Goal: Communication & Community: Answer question/provide support

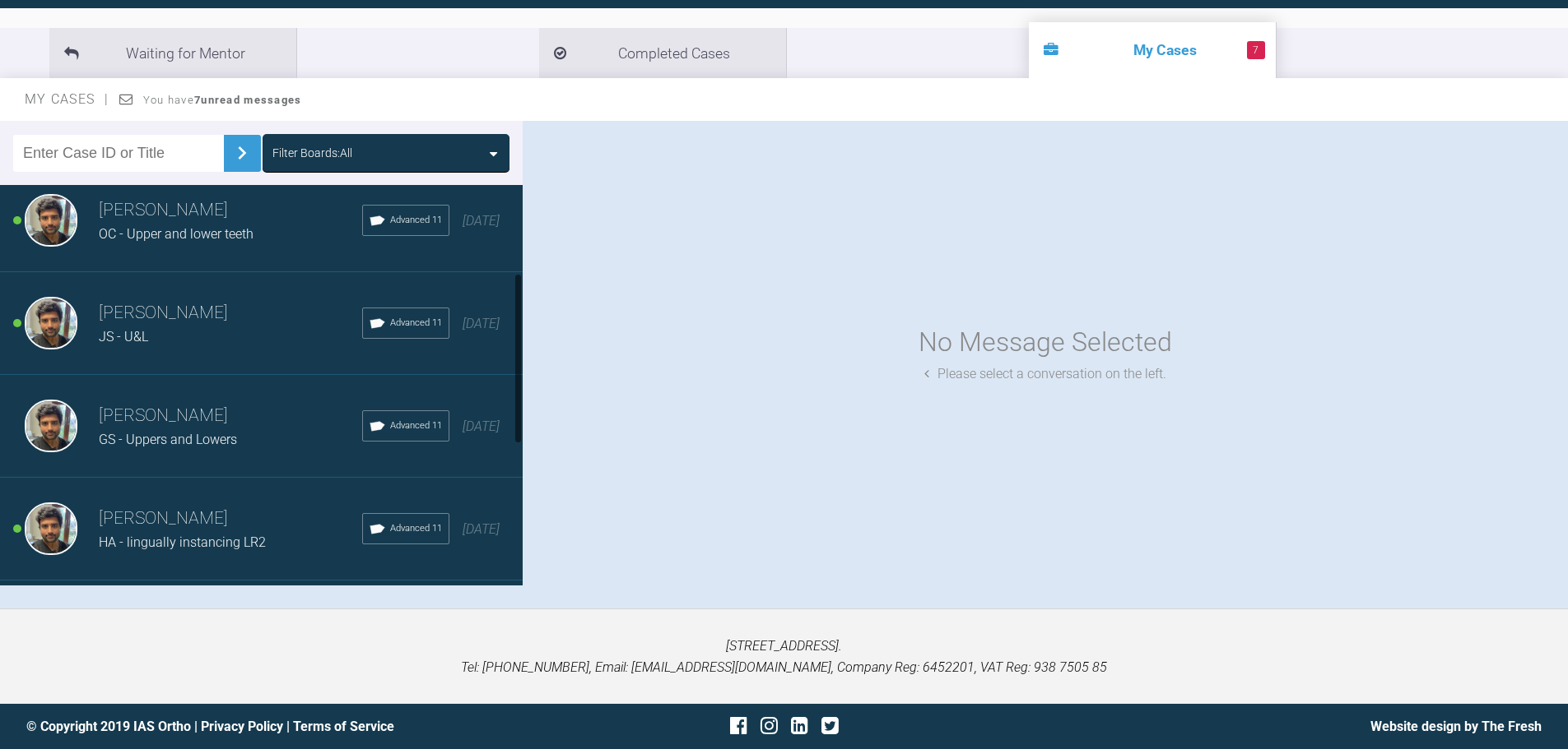
scroll to position [206, 0]
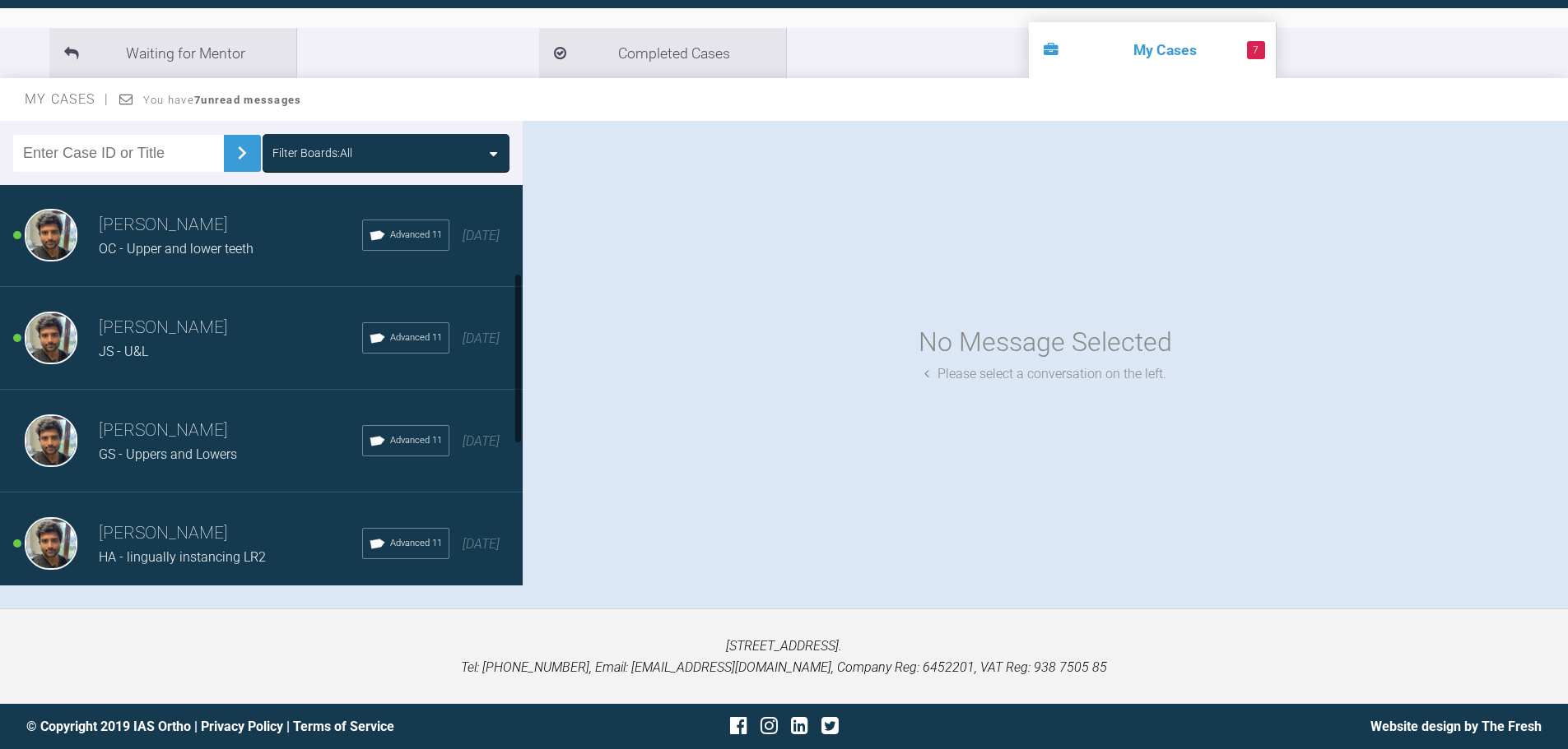
click at [178, 433] on h3 "[PERSON_NAME]" at bounding box center [230, 431] width 263 height 28
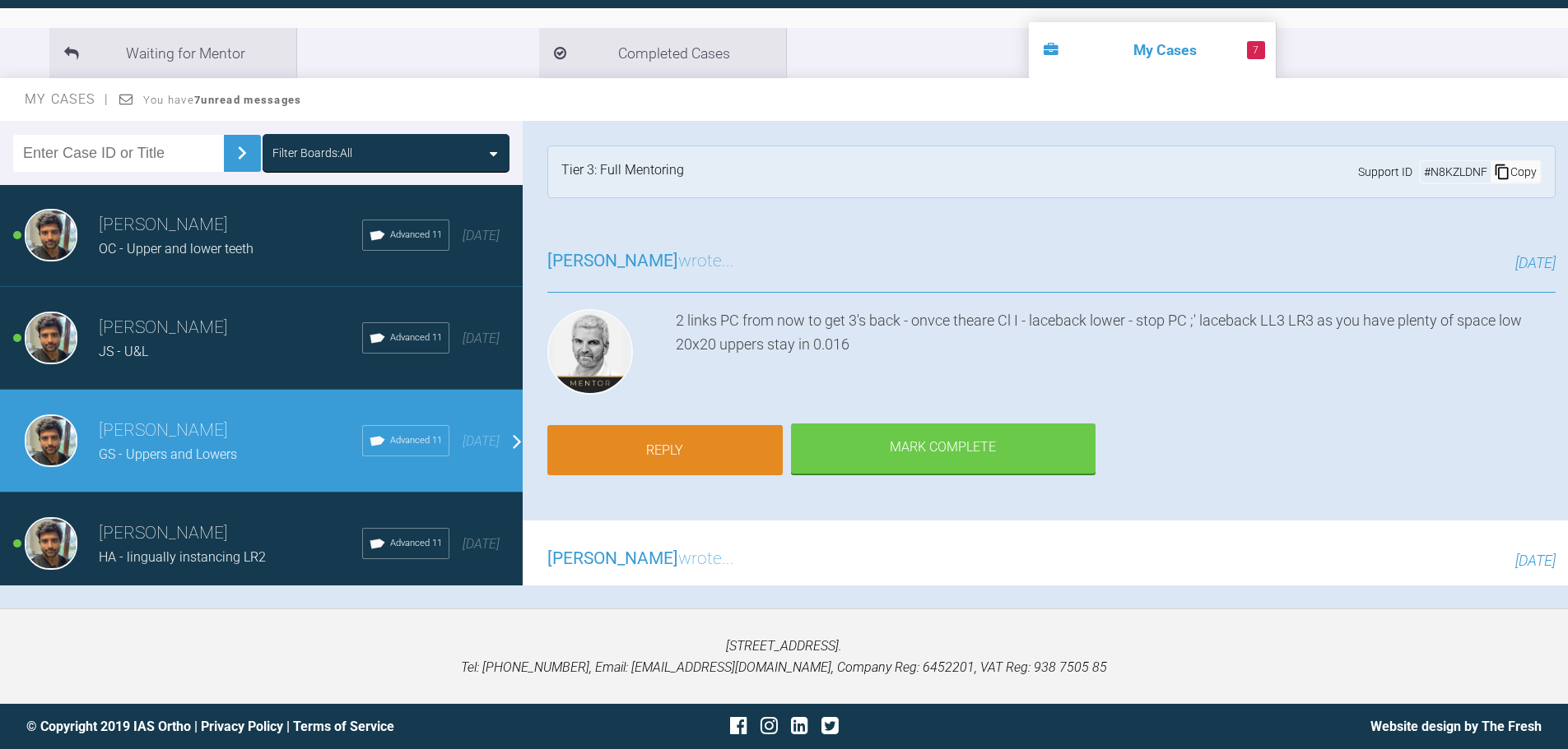
click at [634, 455] on link "Reply" at bounding box center [665, 450] width 235 height 51
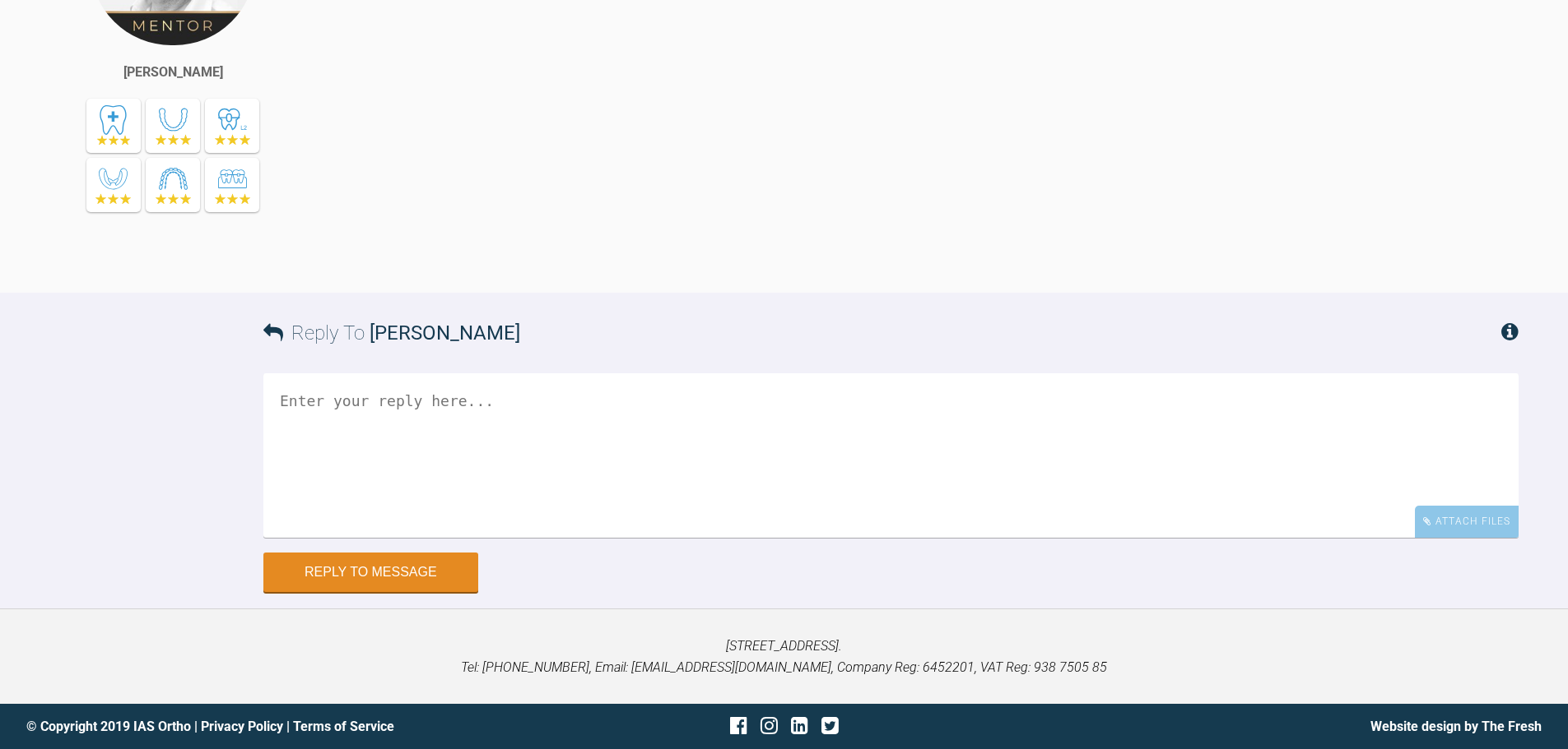
scroll to position [8082, 0]
click at [826, 537] on textarea at bounding box center [890, 455] width 1255 height 164
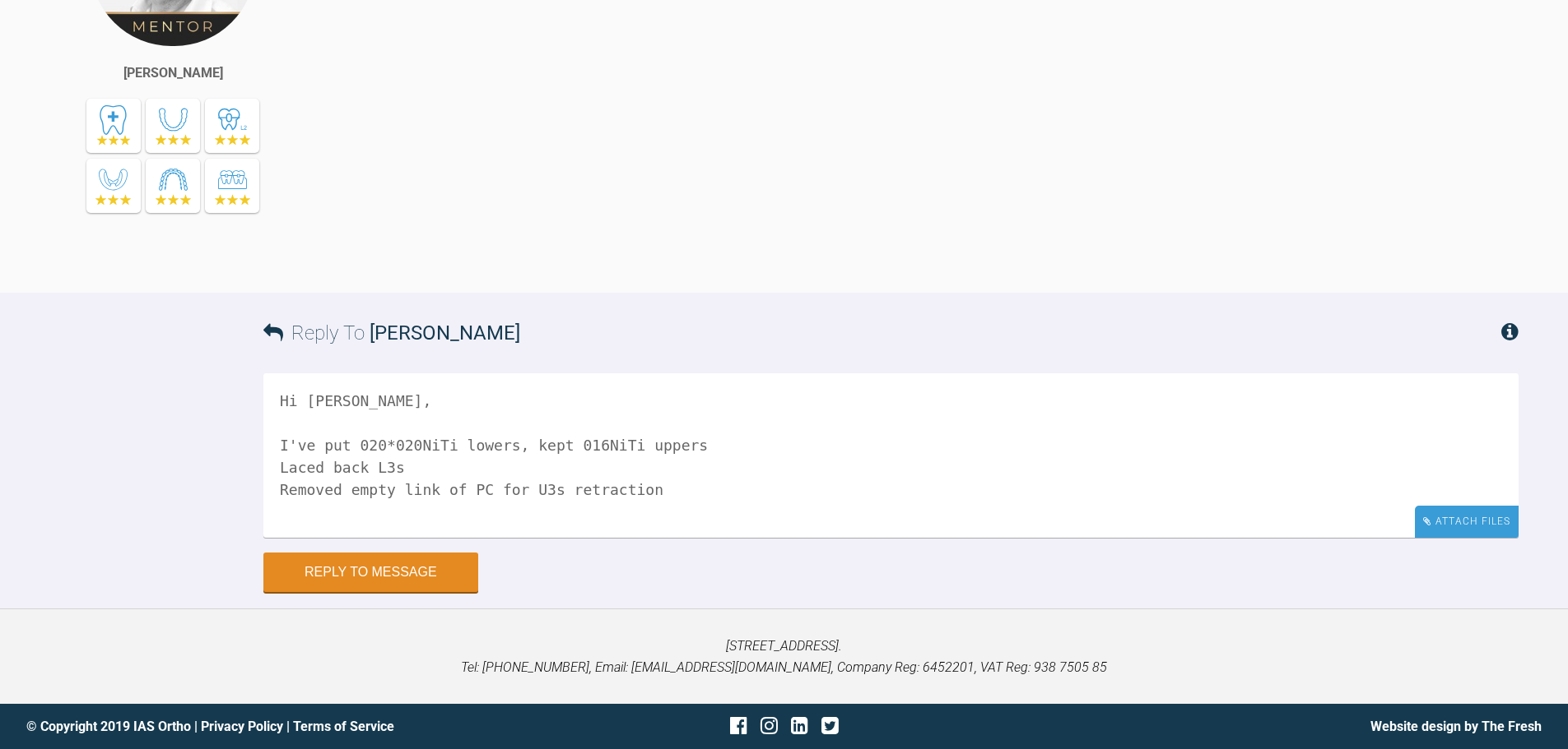
type textarea "Hi Ross, I've put 020*020NiTi lowers, kept 016NiTi uppers Laced back L3s Remove…"
click at [1448, 537] on div "Attach Files" at bounding box center [1467, 522] width 104 height 32
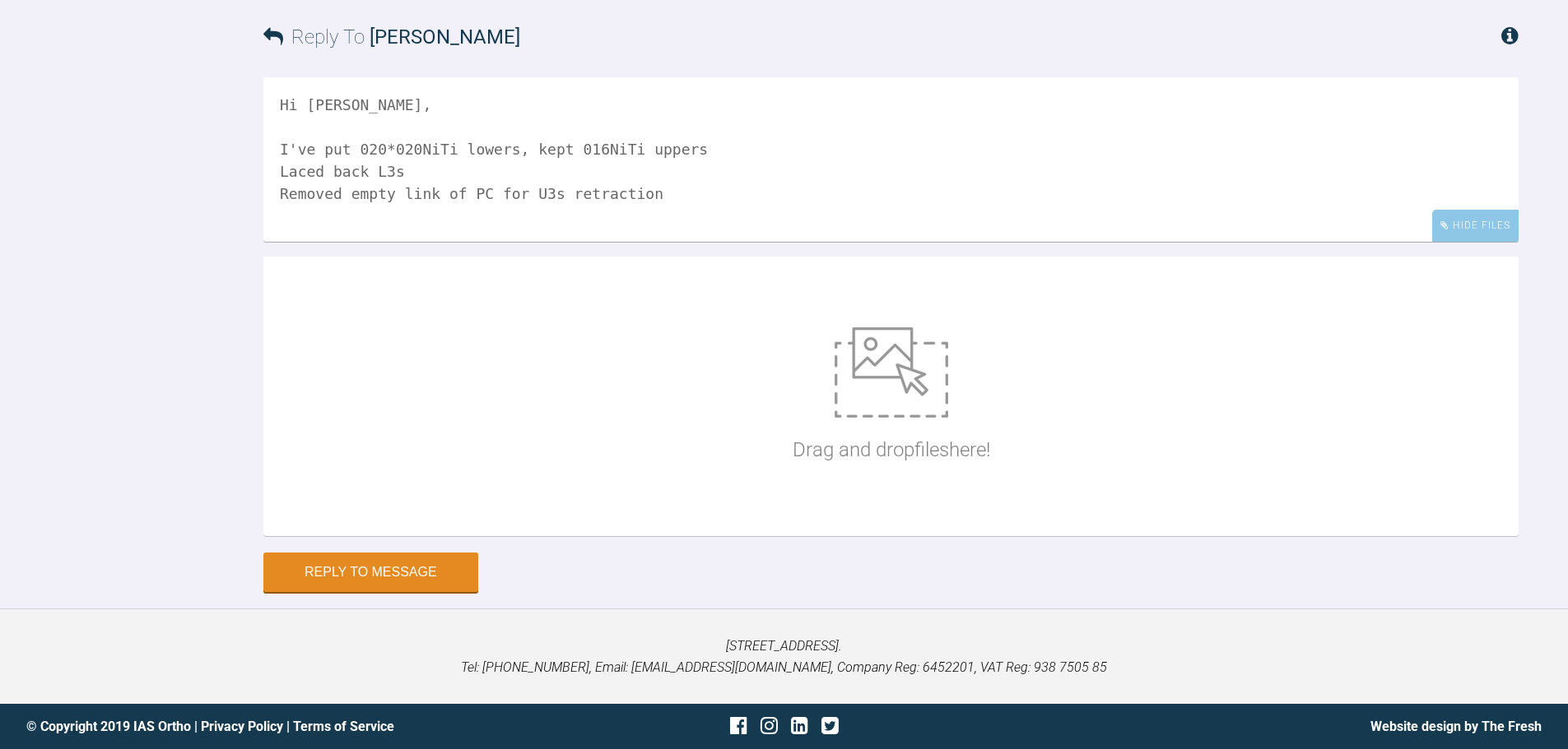
scroll to position [8328, 0]
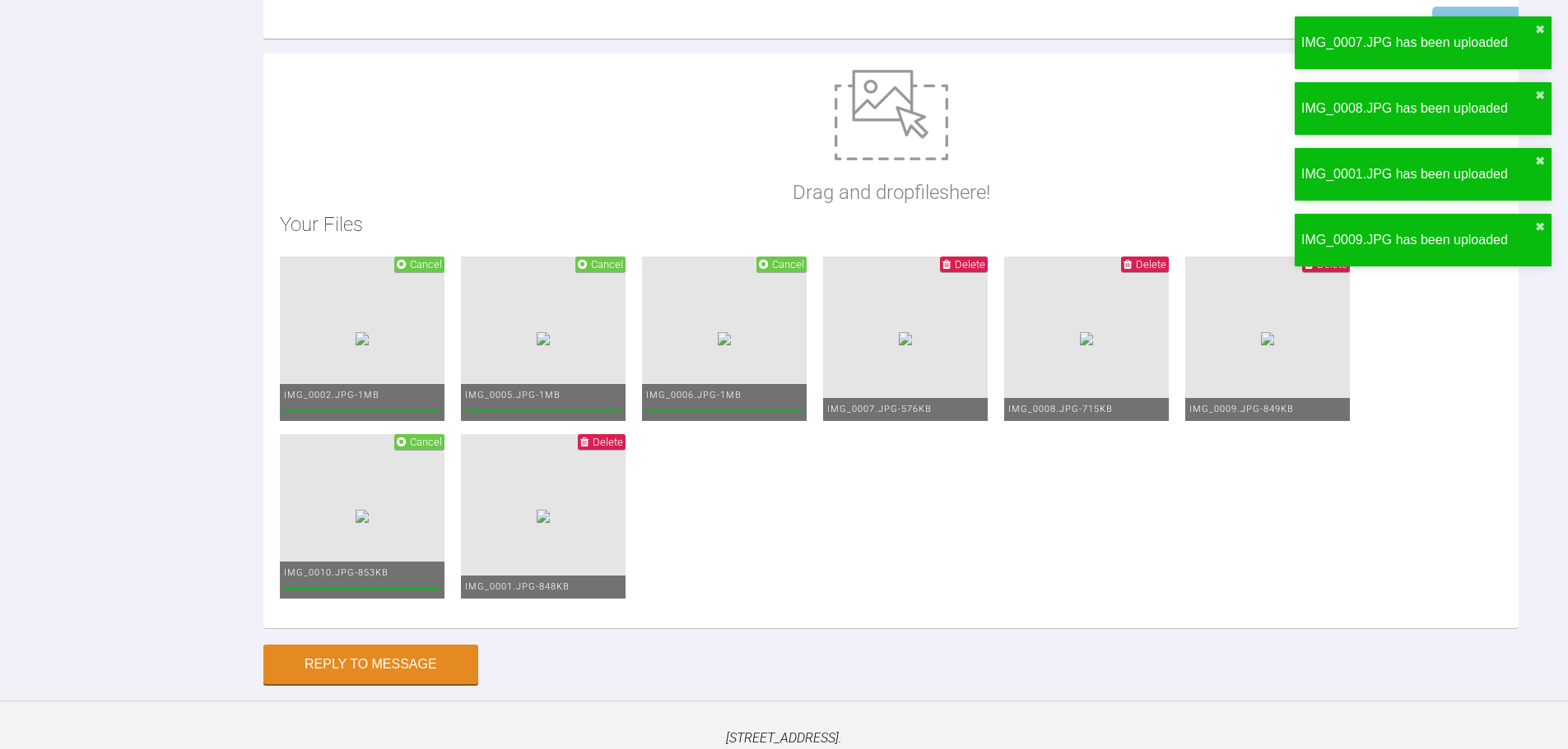
drag, startPoint x: 666, startPoint y: 344, endPoint x: 351, endPoint y: 313, distance: 316.5
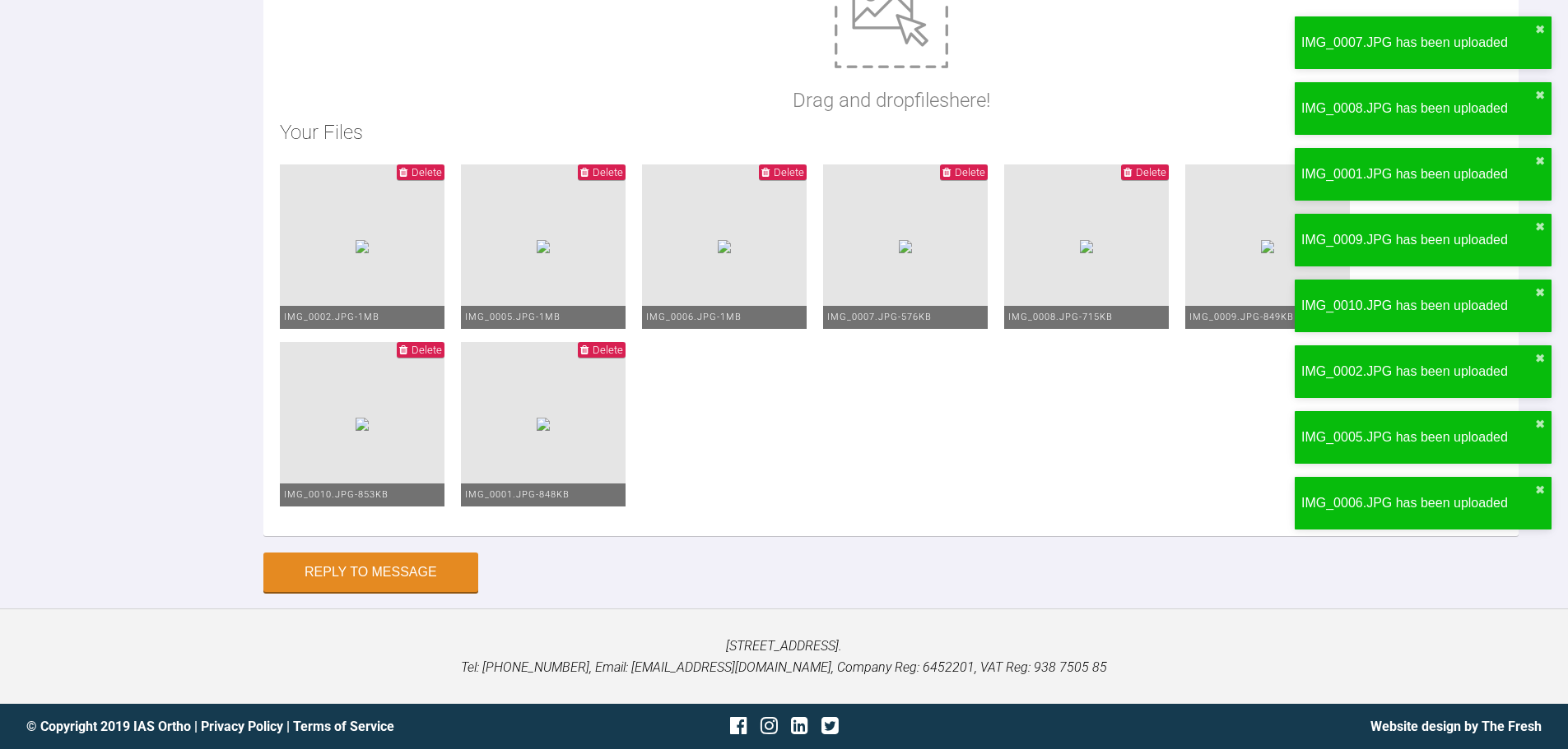
click at [481, 580] on div "Reply to Message" at bounding box center [890, 572] width 1255 height 39
click at [425, 584] on button "Reply to Message" at bounding box center [371, 573] width 215 height 39
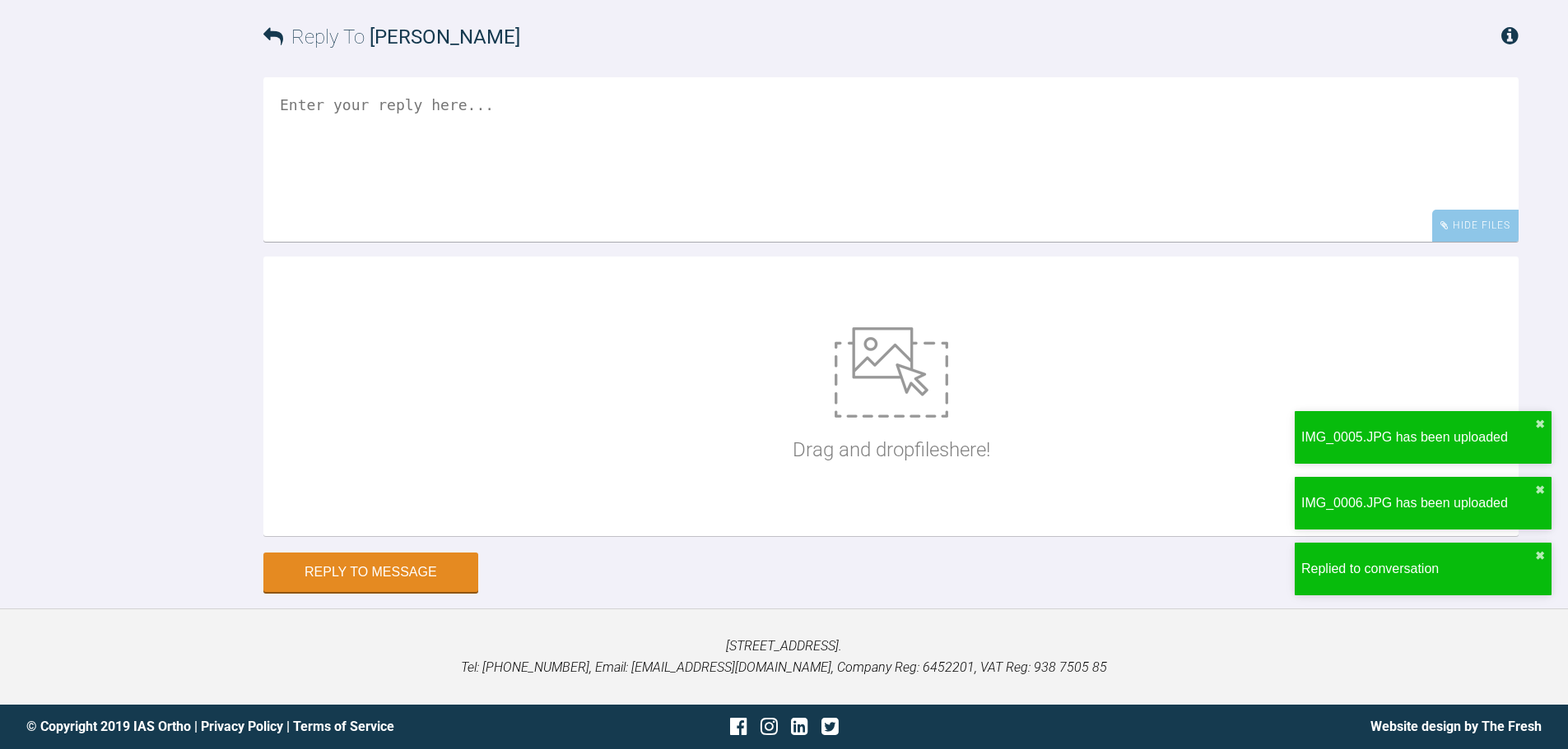
scroll to position [8711, 0]
